Goal: Obtain resource: Download file/media

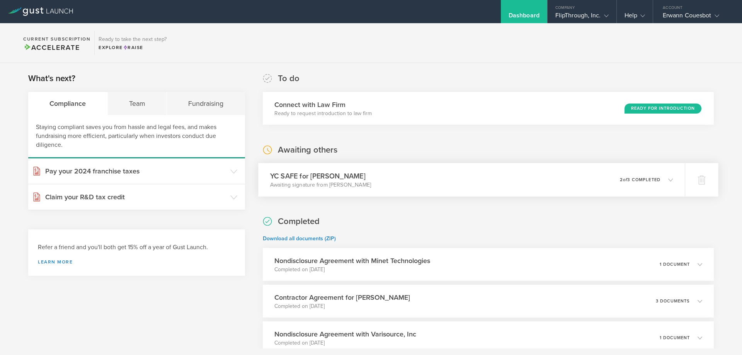
click at [563, 178] on div "YC SAFE for [PERSON_NAME] Awaiting signature from [PERSON_NAME] 0 undeliverable…" at bounding box center [471, 180] width 426 height 34
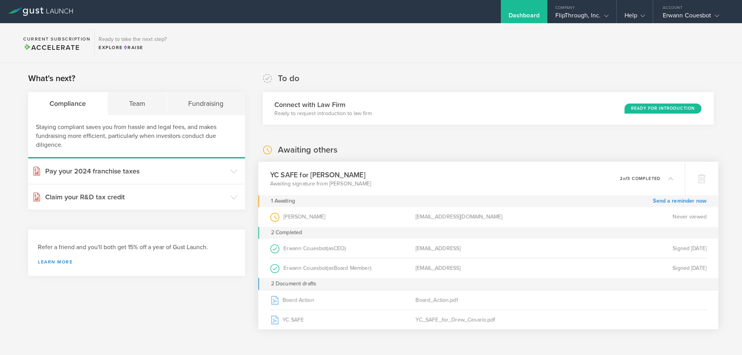
click at [563, 178] on div "YC SAFE for [PERSON_NAME] Awaiting signature from [PERSON_NAME] 0 undeliverable…" at bounding box center [471, 179] width 426 height 34
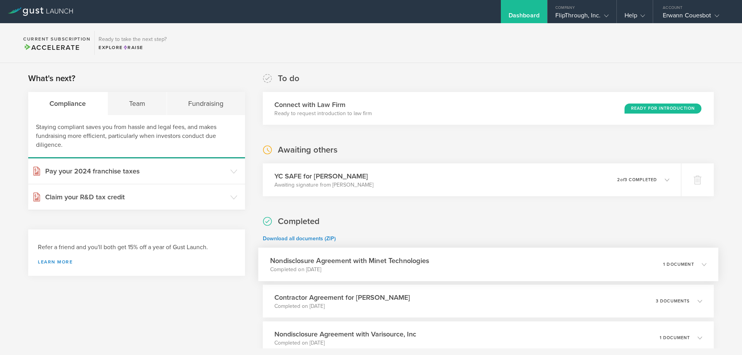
click at [400, 263] on h3 "Nondisclosure Agreement with Minet Technologies" at bounding box center [349, 260] width 159 height 10
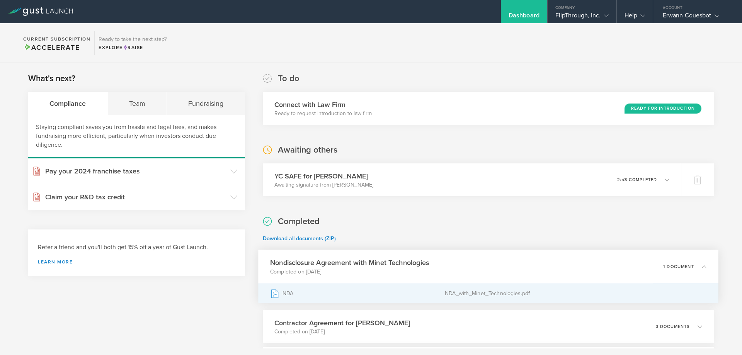
click at [318, 292] on div "NDA" at bounding box center [357, 293] width 175 height 19
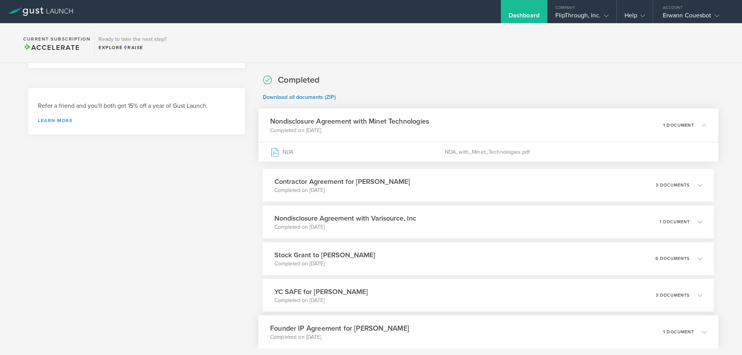
scroll to position [255, 0]
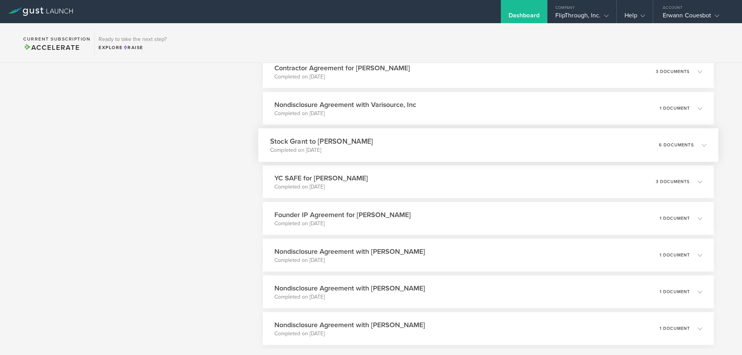
click at [371, 146] on div "Stock Grant to [PERSON_NAME] Completed on [DATE] 6 documents" at bounding box center [488, 145] width 460 height 34
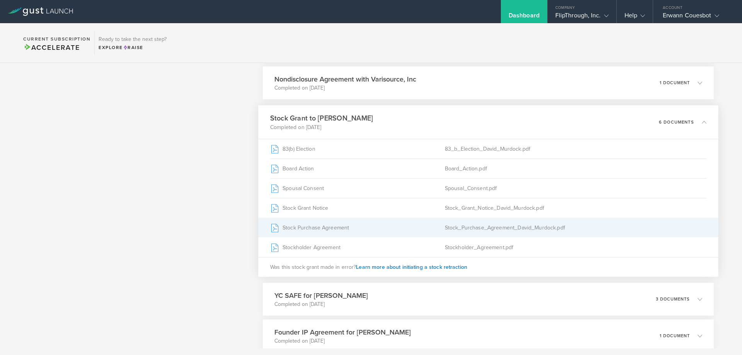
click at [336, 233] on div "Stock Purchase Agreement" at bounding box center [357, 227] width 175 height 19
